Goal: Task Accomplishment & Management: Manage account settings

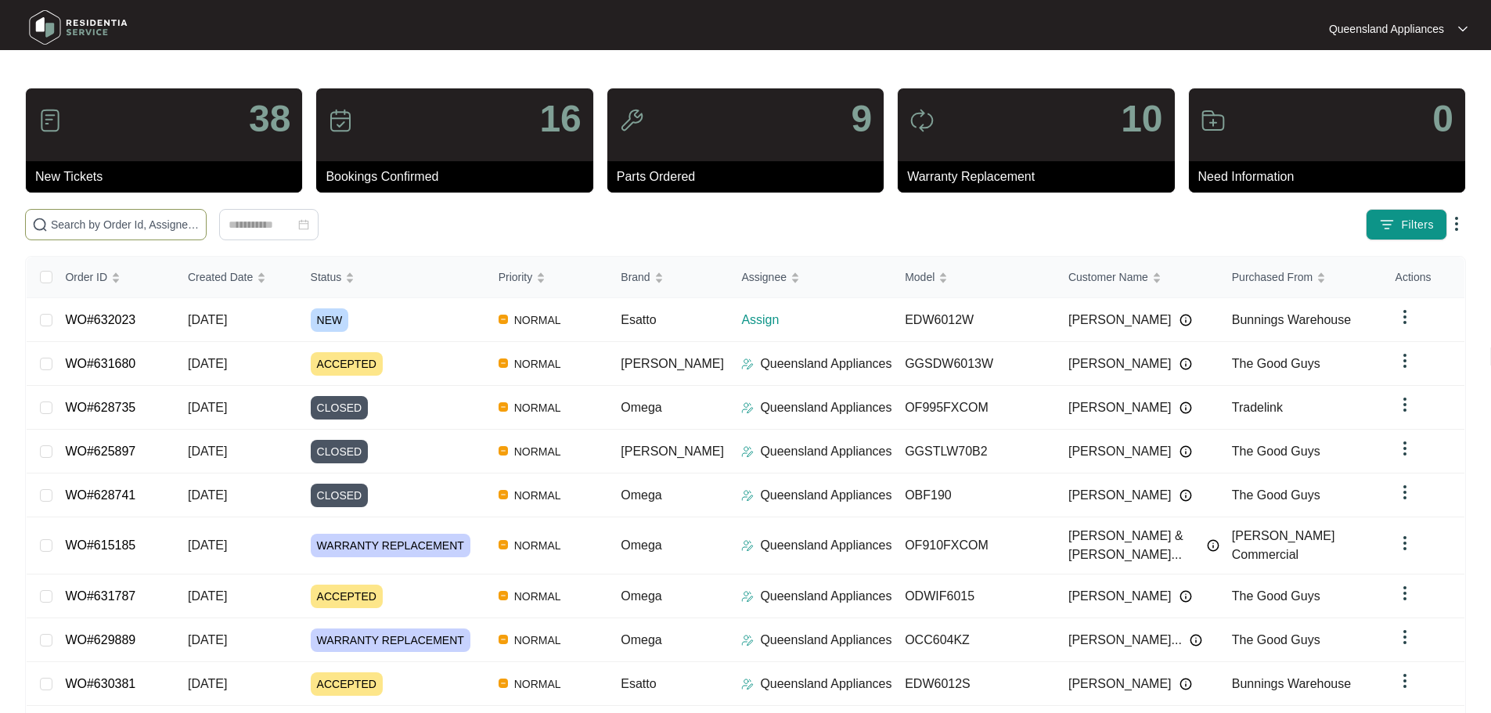
click at [207, 215] on span at bounding box center [116, 224] width 182 height 31
paste input "632023"
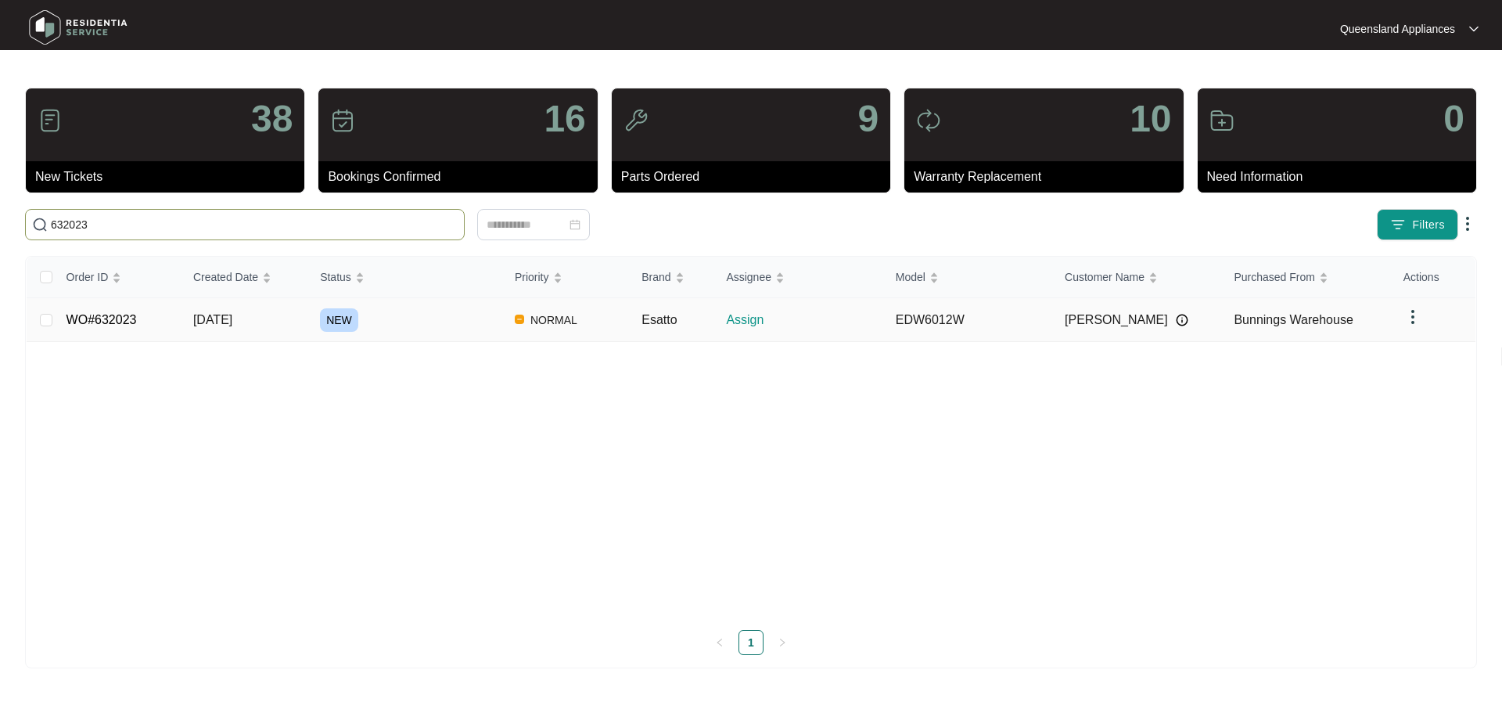
type input "632023"
click at [433, 339] on td "NEW" at bounding box center [405, 320] width 195 height 44
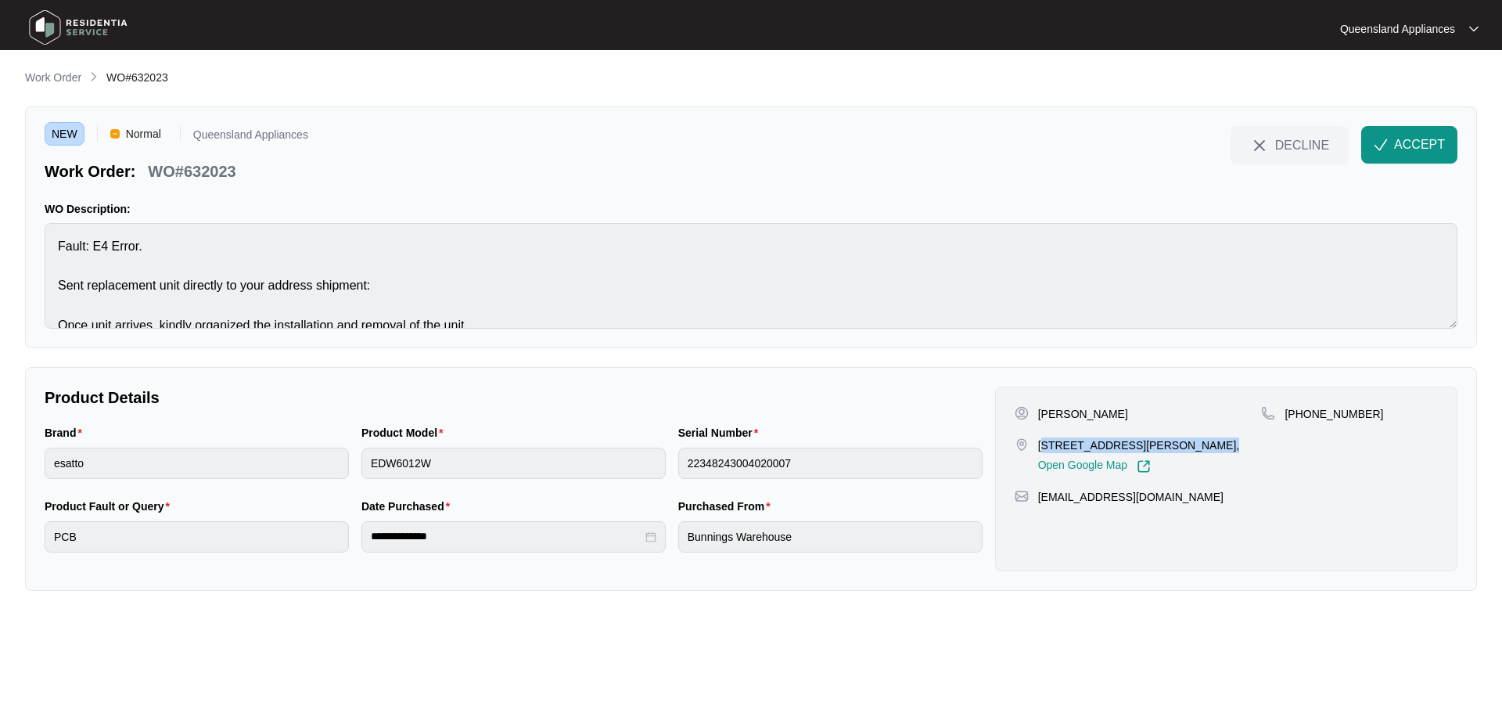
drag, startPoint x: 1202, startPoint y: 450, endPoint x: 1044, endPoint y: 452, distance: 158.1
click at [1044, 452] on div "[STREET_ADDRESS][PERSON_NAME], Open Google Map" at bounding box center [1138, 455] width 247 height 36
click at [1043, 443] on p "[STREET_ADDRESS][PERSON_NAME]," at bounding box center [1139, 445] width 202 height 16
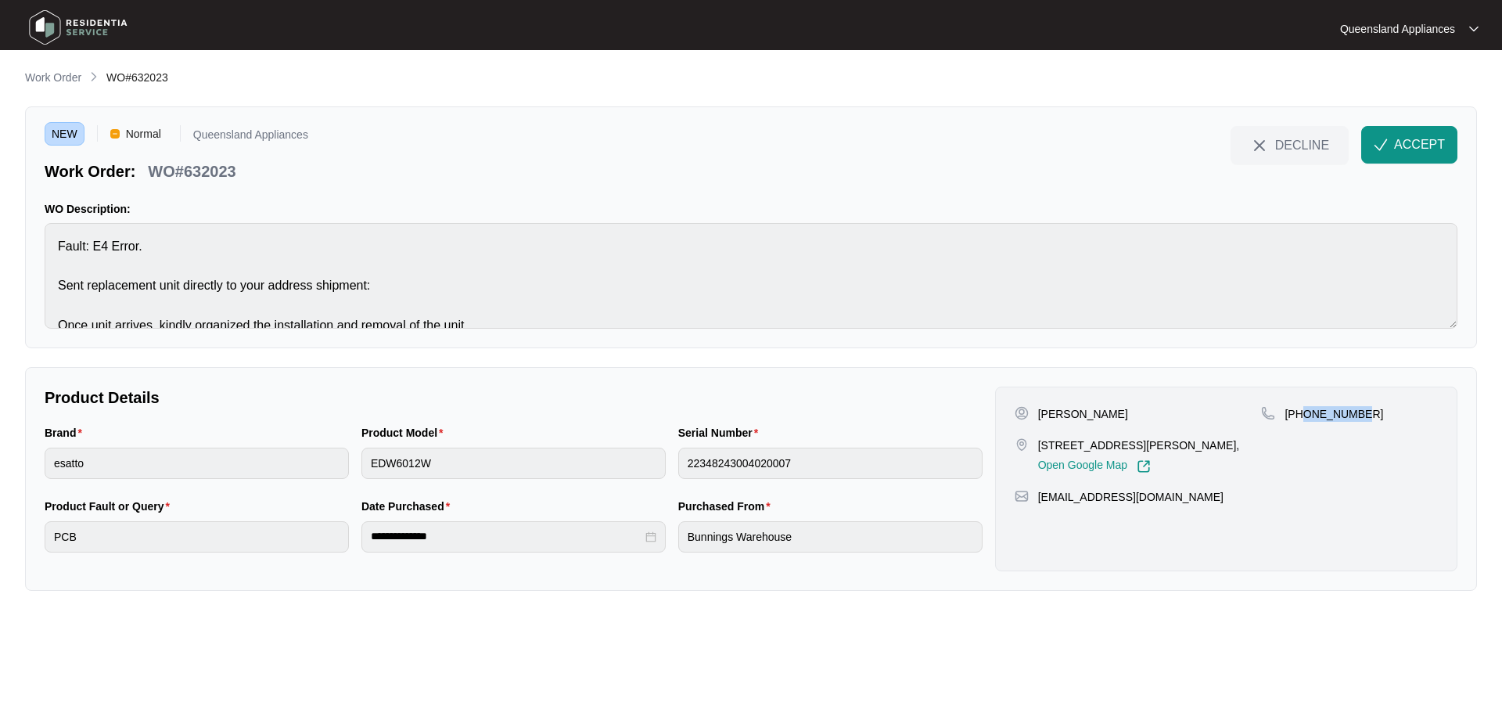
drag, startPoint x: 1361, startPoint y: 414, endPoint x: 1301, endPoint y: 410, distance: 60.4
click at [1301, 410] on div "[PHONE_NUMBER]" at bounding box center [1349, 414] width 177 height 16
copy p "498815144"
click at [229, 174] on p "WO#632023" at bounding box center [192, 171] width 88 height 22
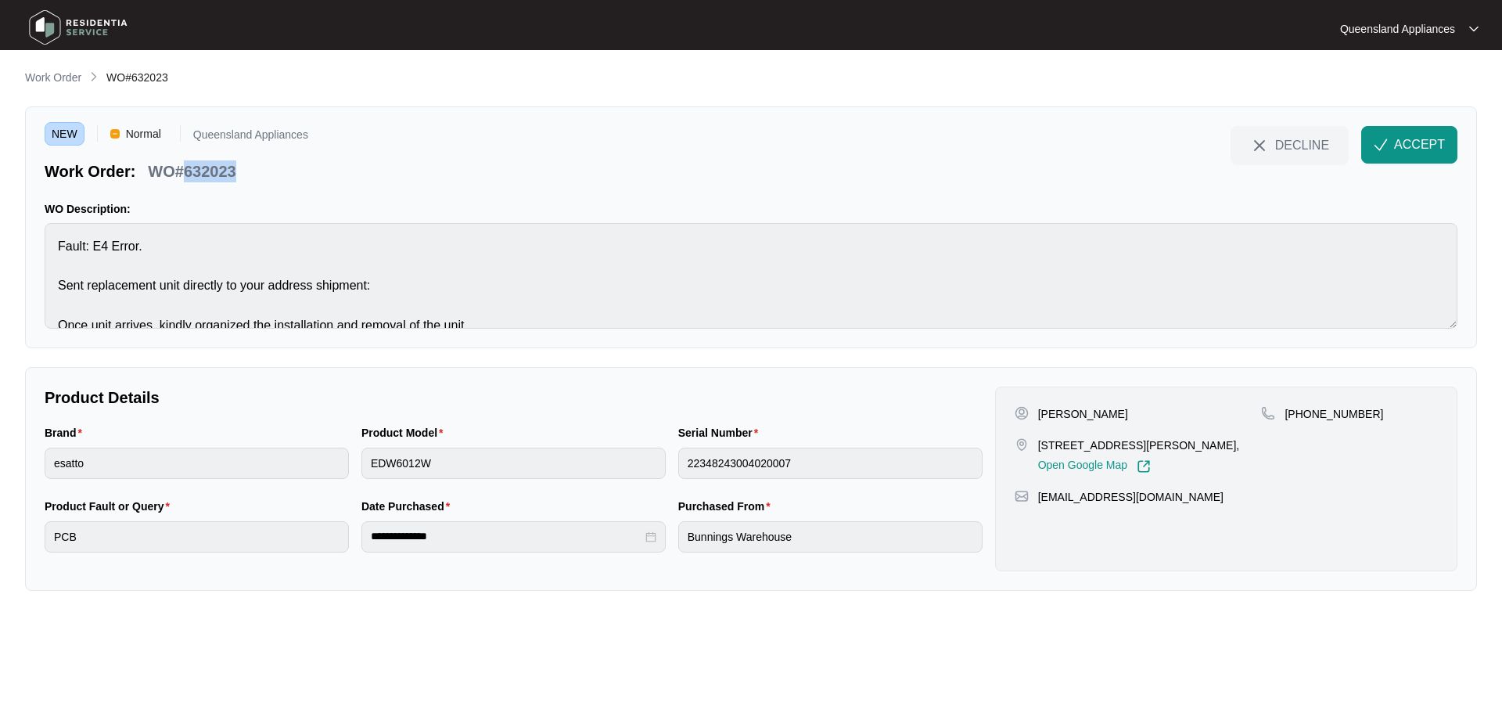
copy p "632023"
click at [1336, 414] on p "[PHONE_NUMBER]" at bounding box center [1334, 414] width 99 height 16
copy p "61498815144"
click at [1434, 136] on span "ACCEPT" at bounding box center [1419, 144] width 51 height 19
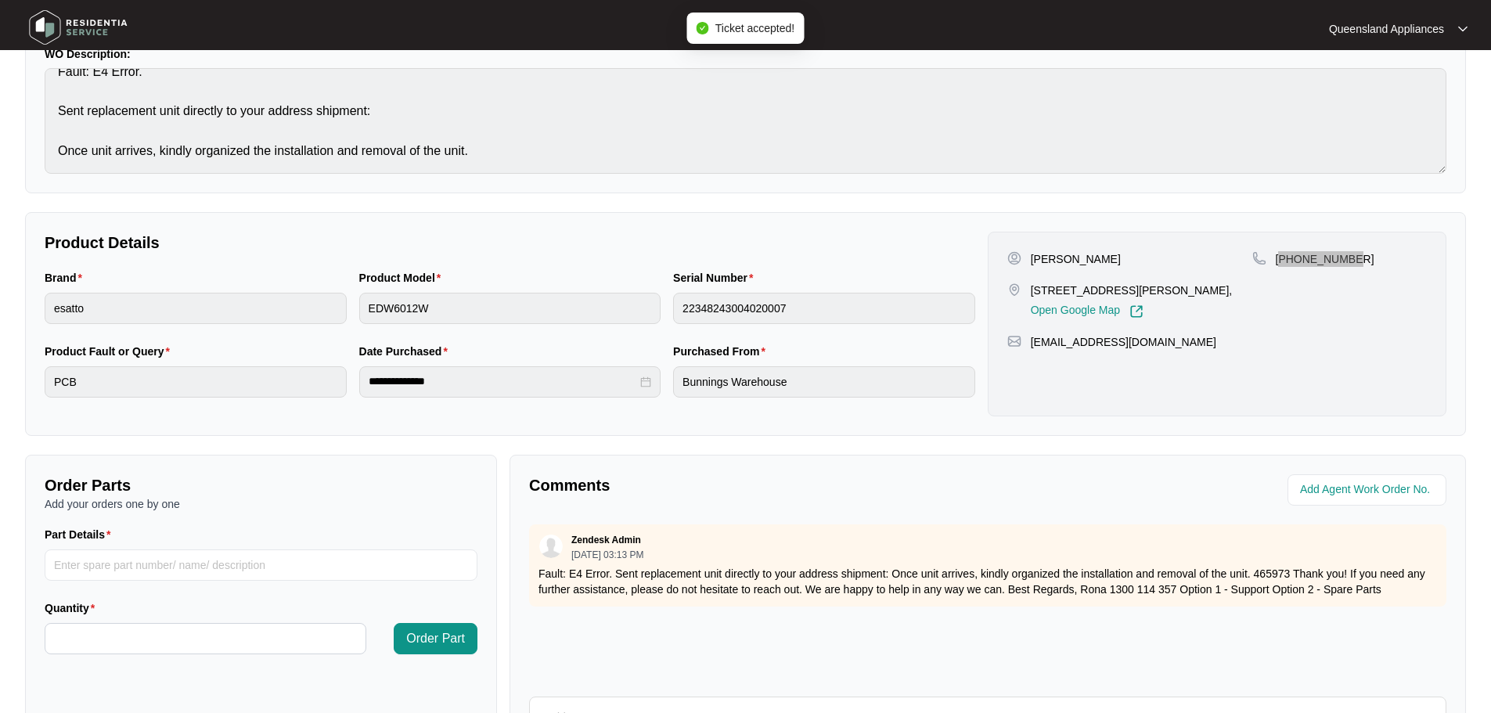
scroll to position [156, 0]
